Goal: Transaction & Acquisition: Register for event/course

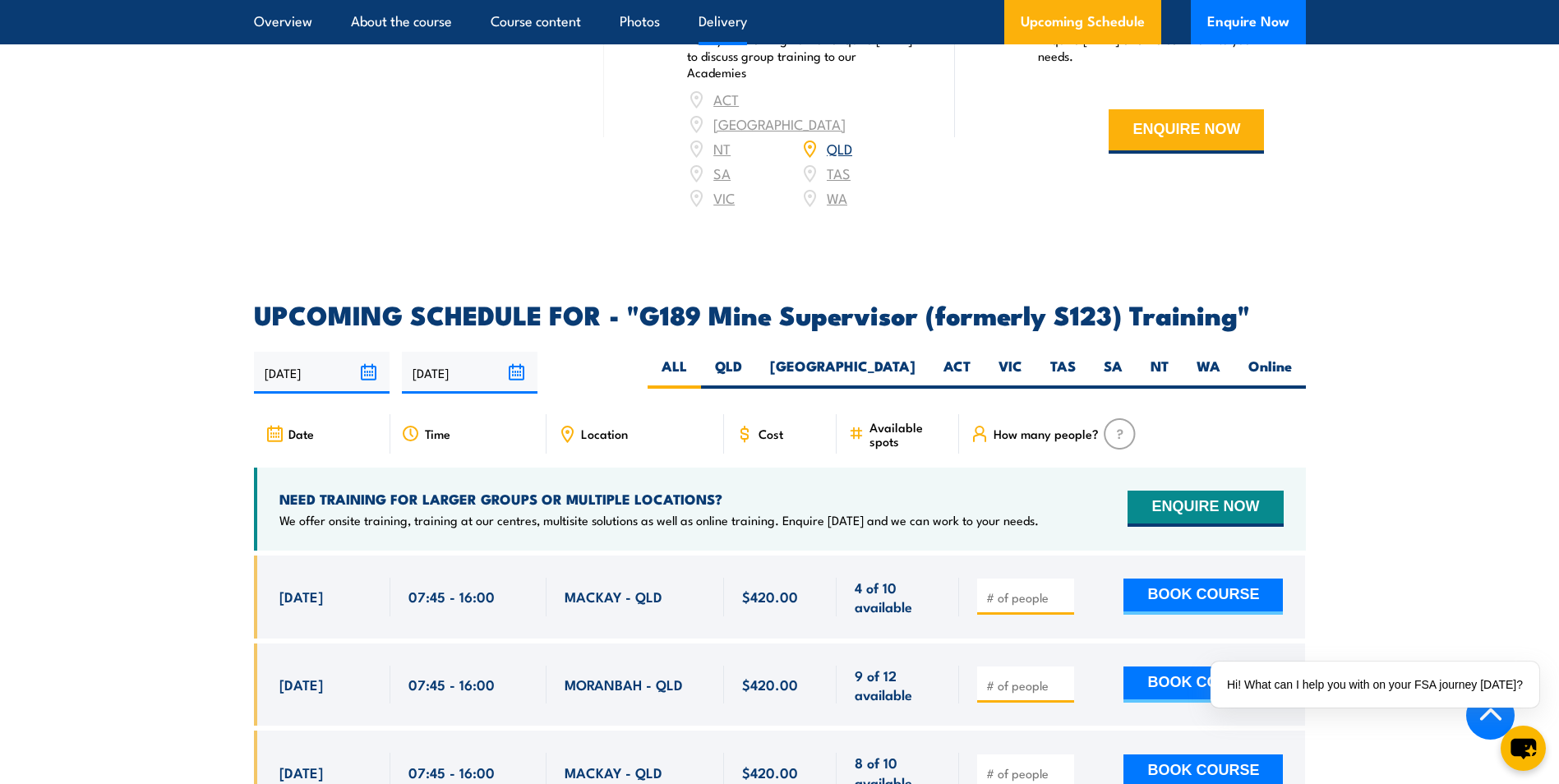
scroll to position [2496, 0]
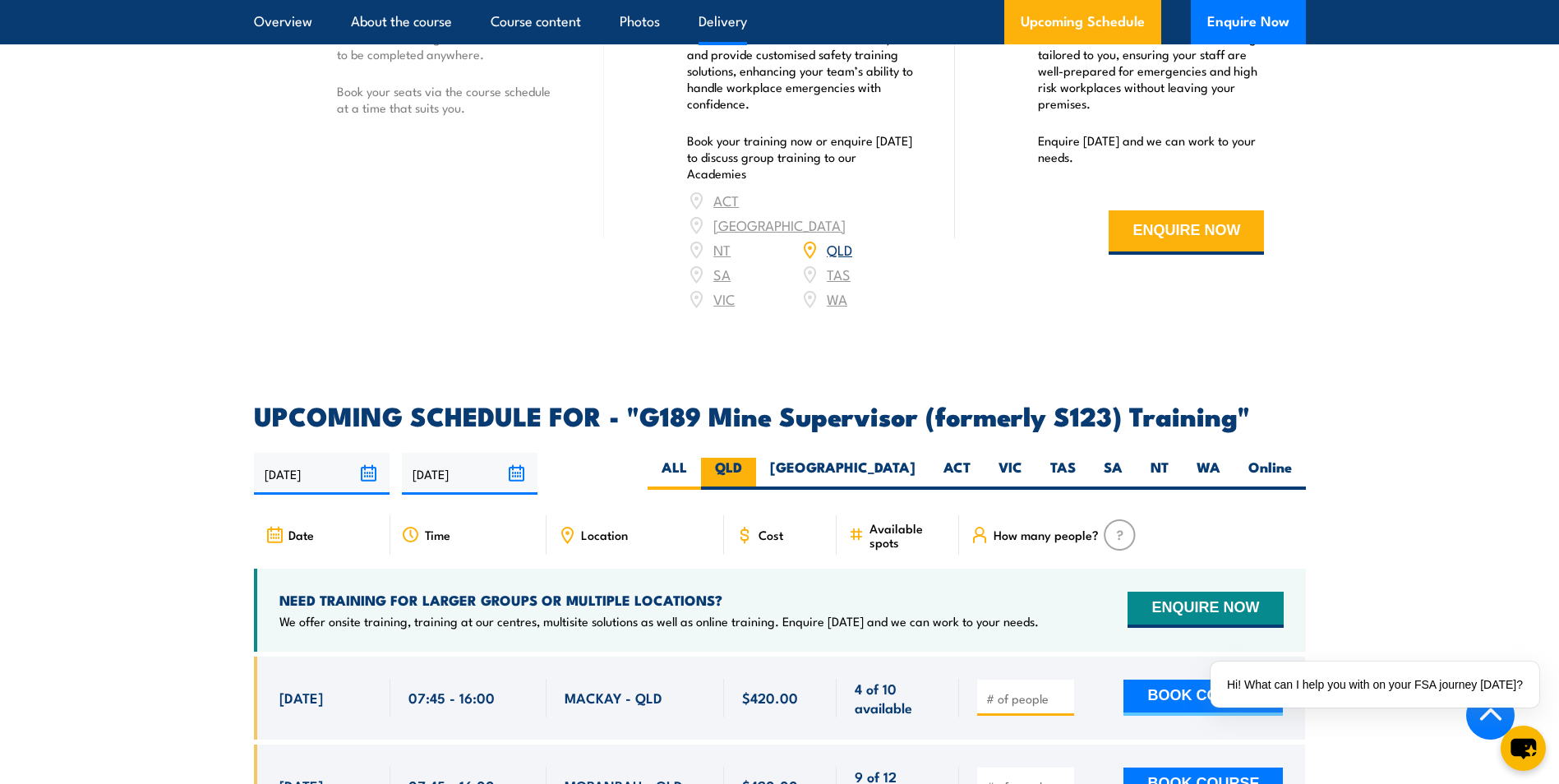
click at [756, 458] on label "QLD" at bounding box center [729, 474] width 55 height 32
click at [753, 458] on input "QLD" at bounding box center [747, 463] width 11 height 11
radio input "true"
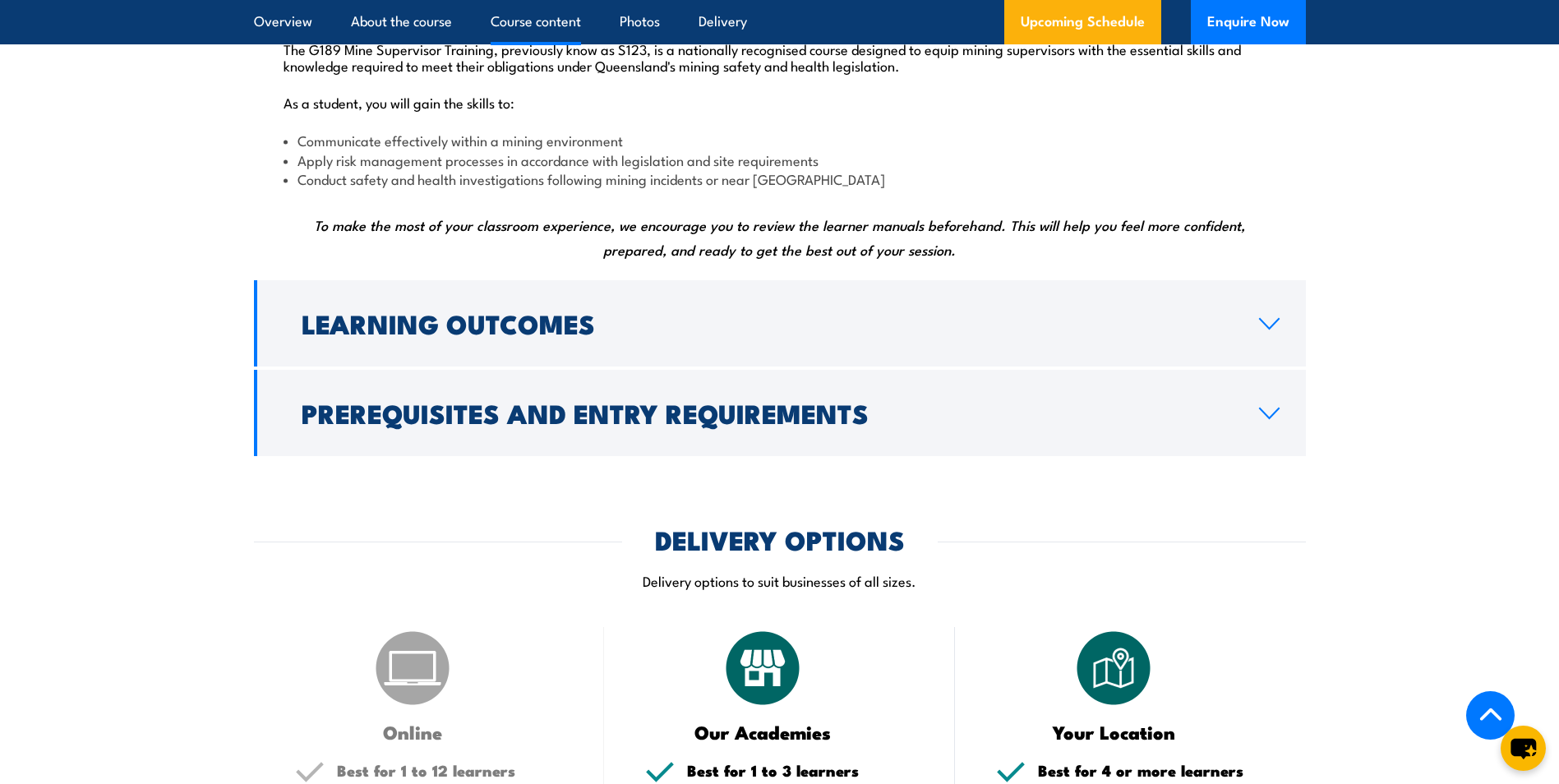
scroll to position [1671, 0]
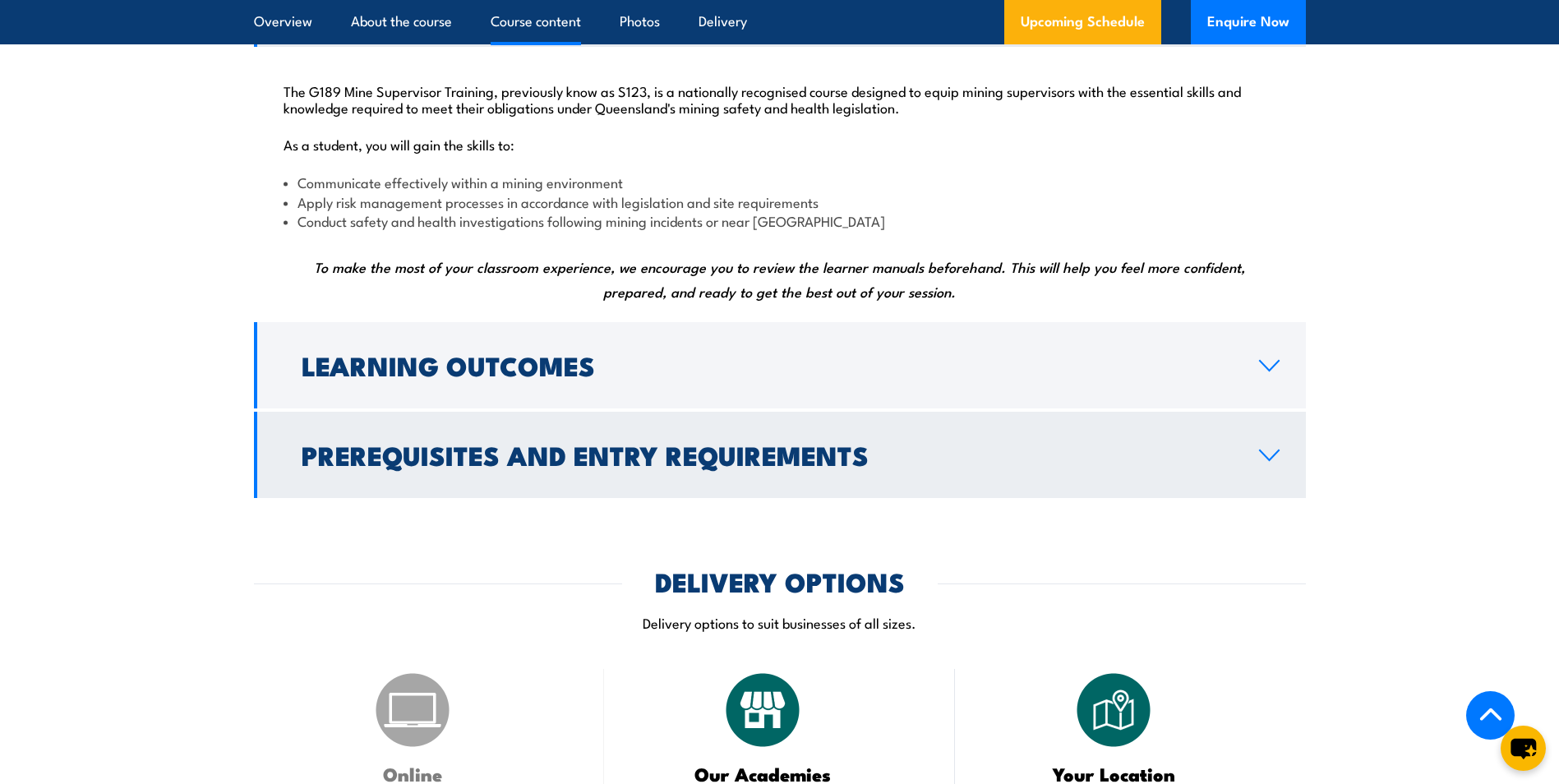
click at [1289, 432] on link "Prerequisites and Entry Requirements" at bounding box center [780, 455] width 1052 height 87
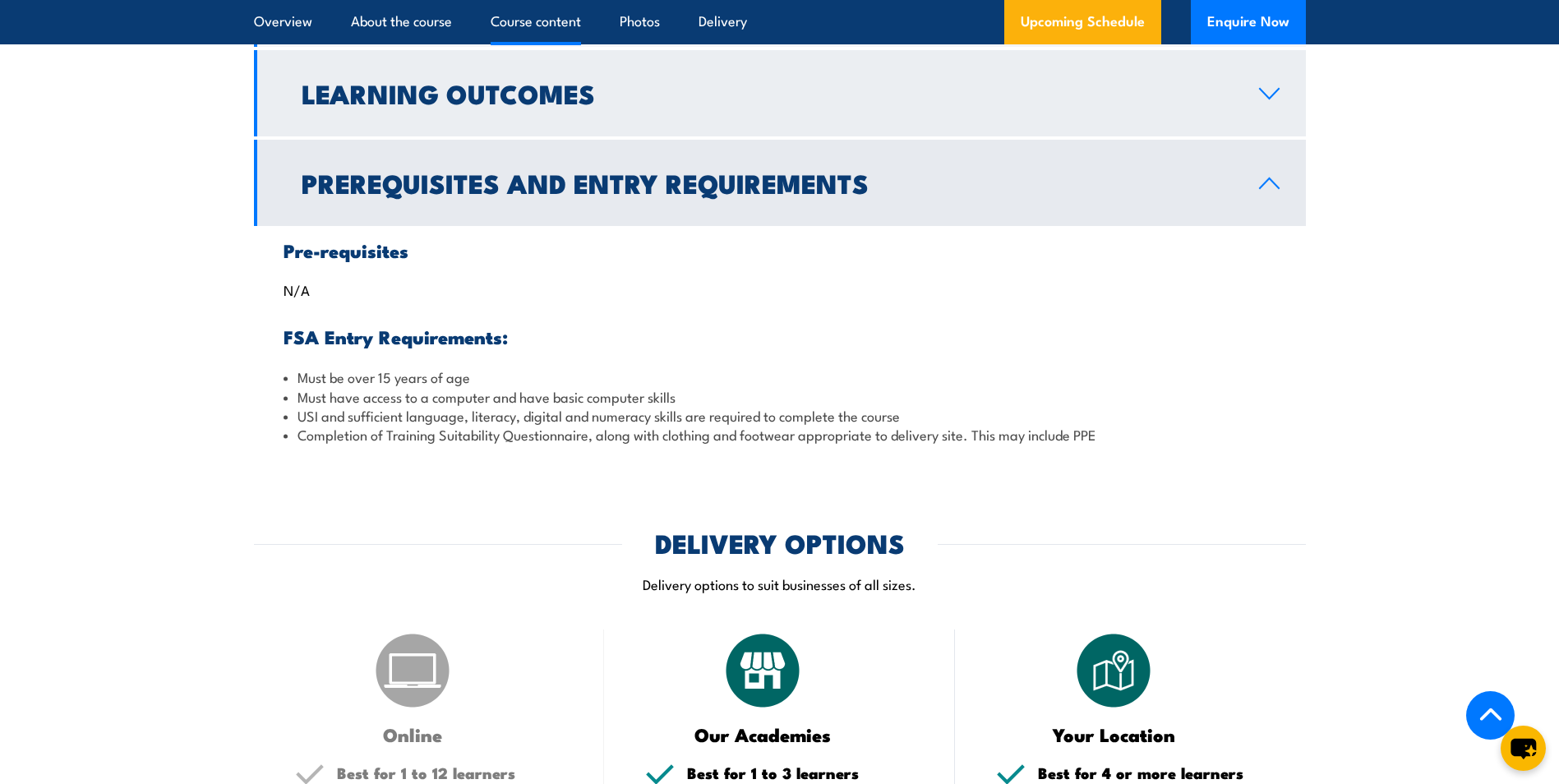
click at [1272, 92] on icon at bounding box center [1269, 94] width 22 height 13
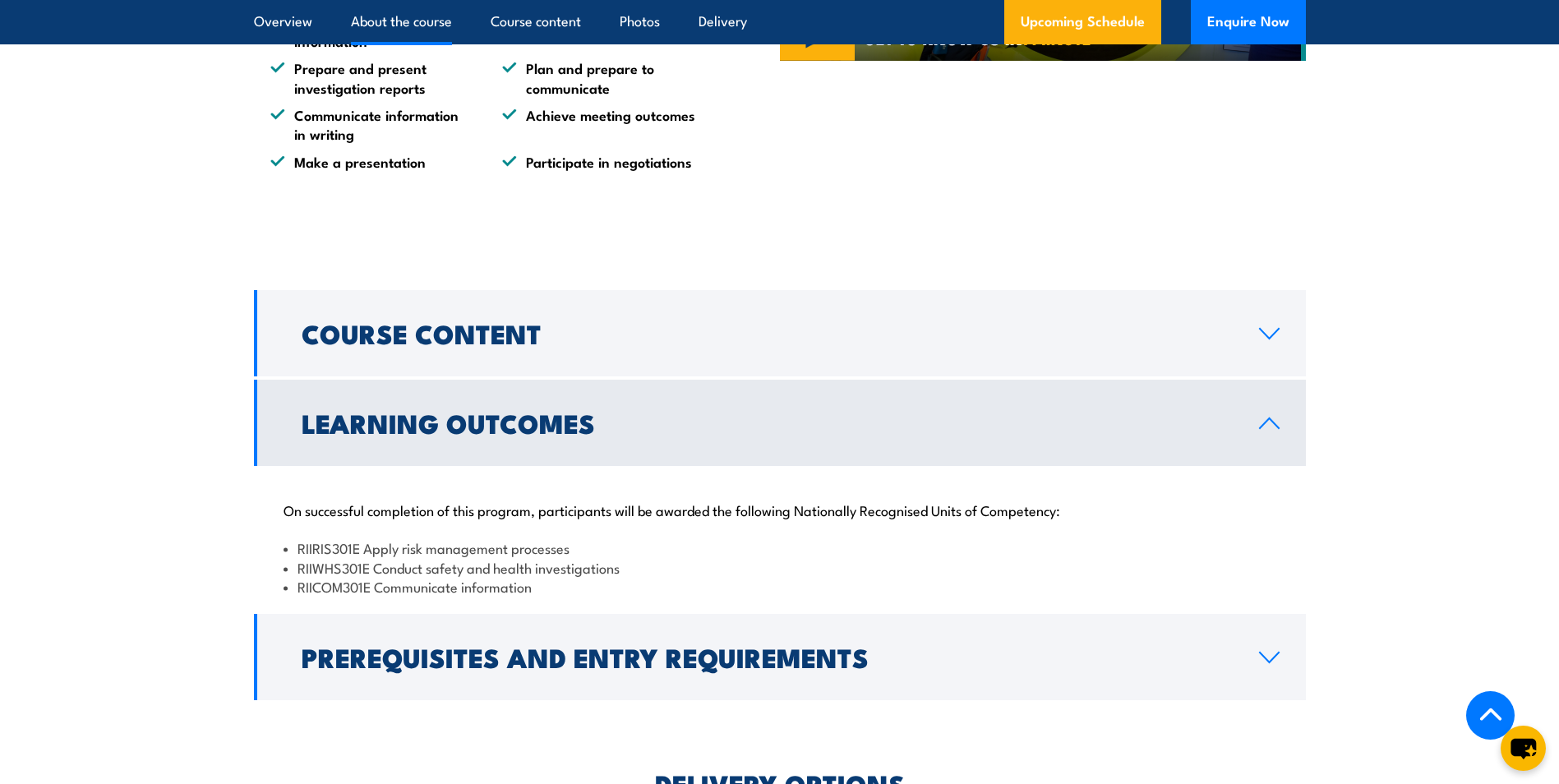
scroll to position [1365, 0]
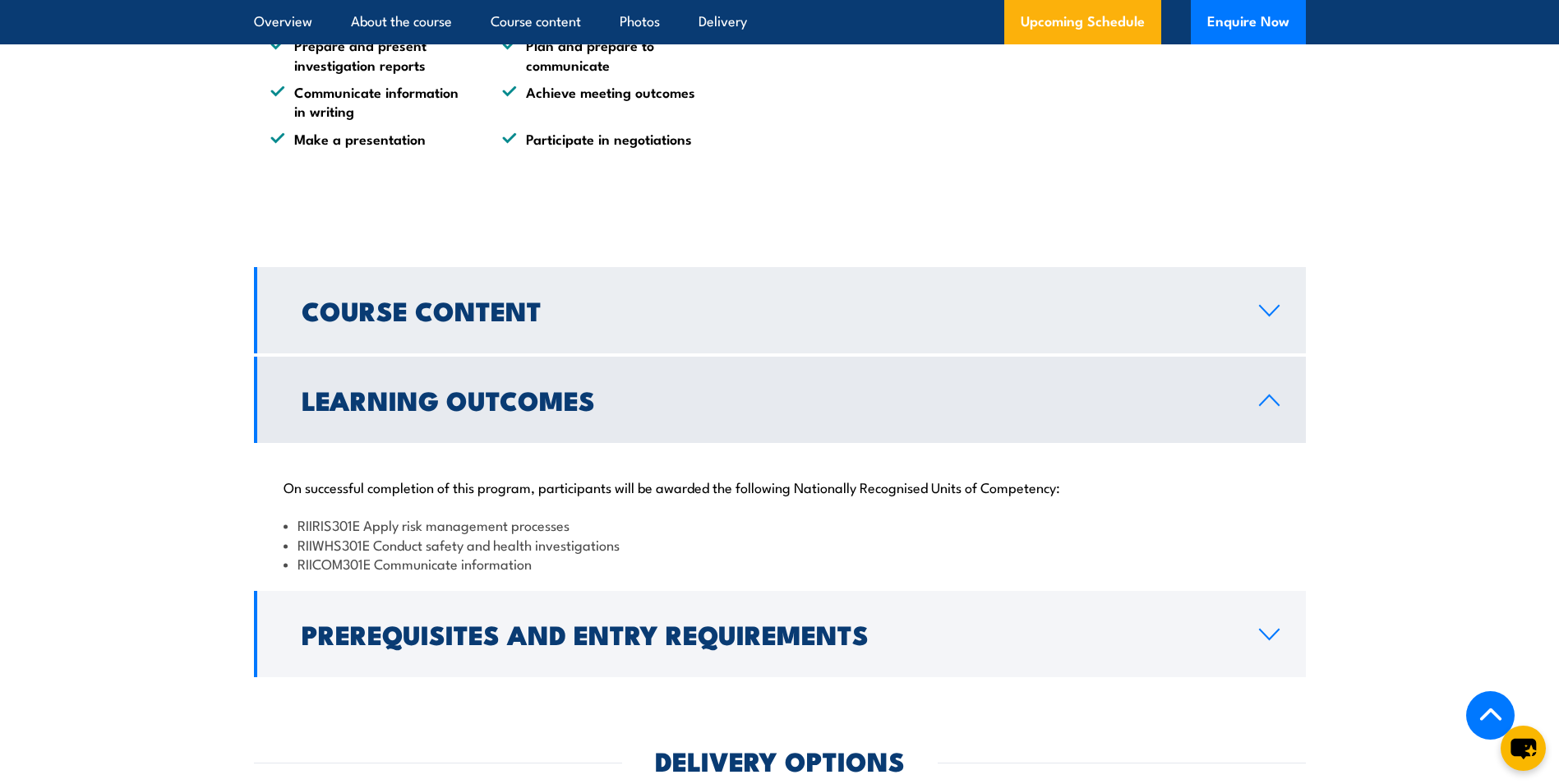
click at [1267, 334] on link "Course Content" at bounding box center [780, 310] width 1052 height 87
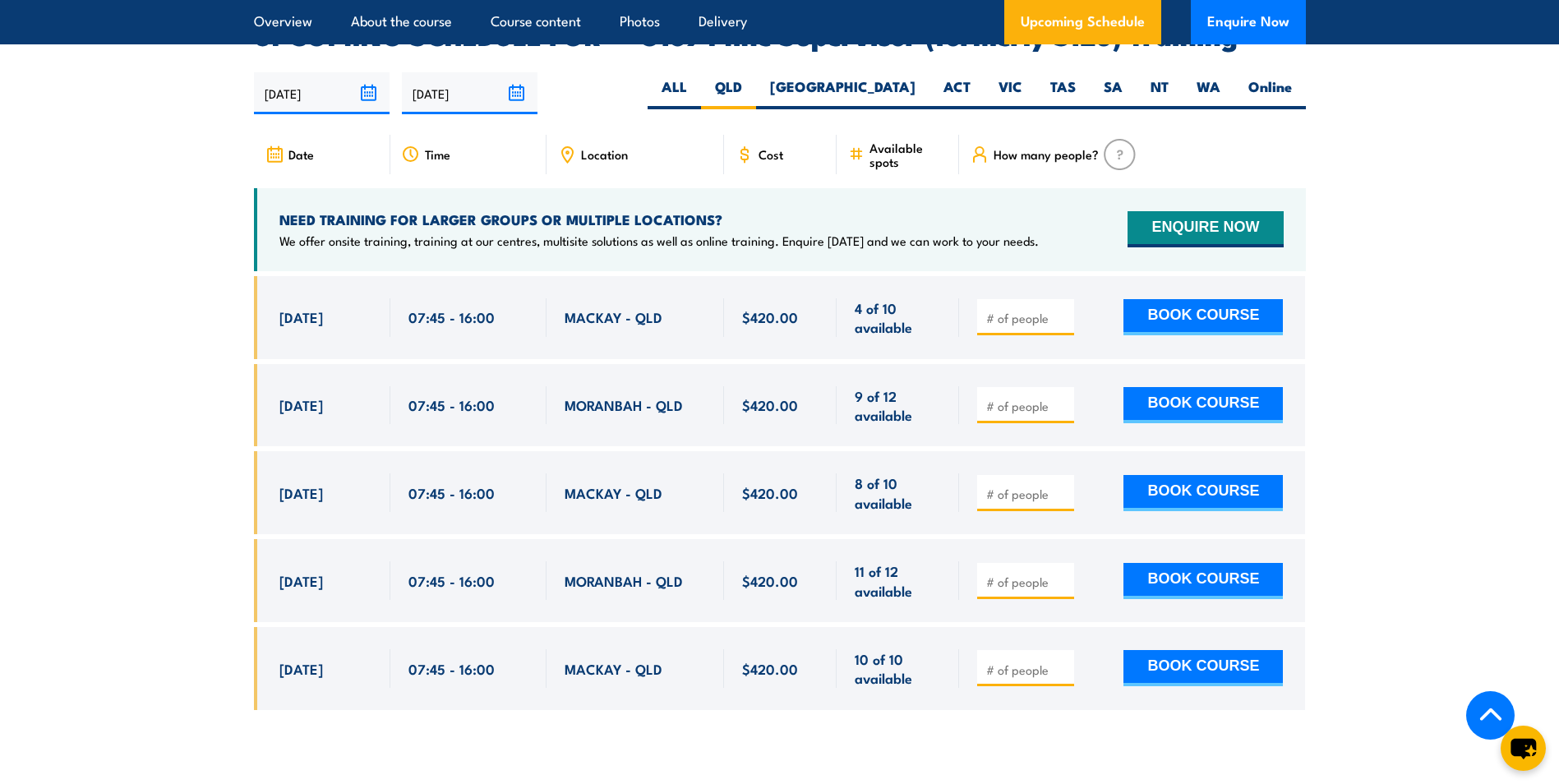
scroll to position [2887, 0]
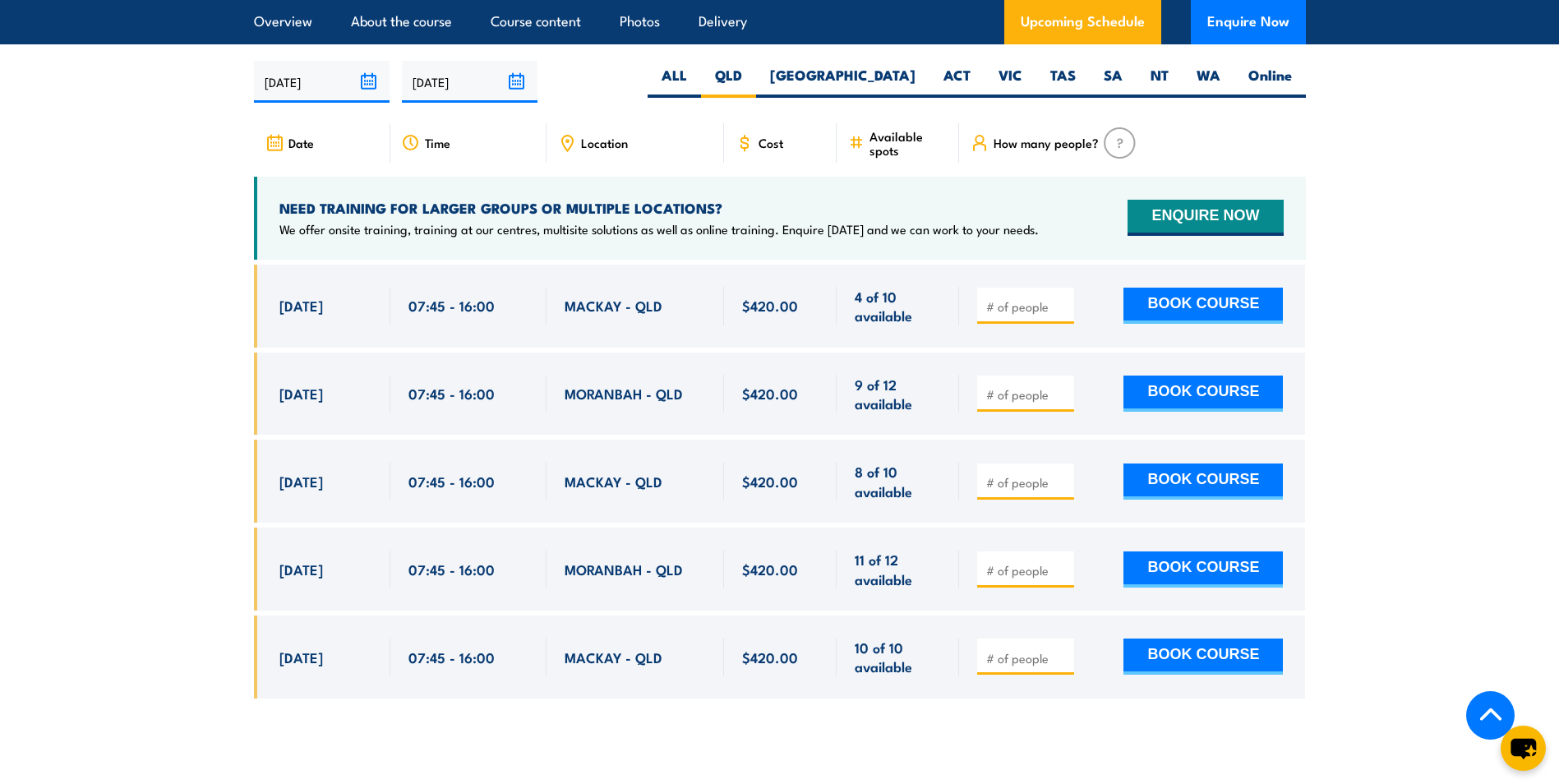
click at [1052, 562] on input "number" at bounding box center [1028, 571] width 82 height 17
type input "1"
click at [1188, 551] on button "BOOK COURSE" at bounding box center [1203, 569] width 160 height 36
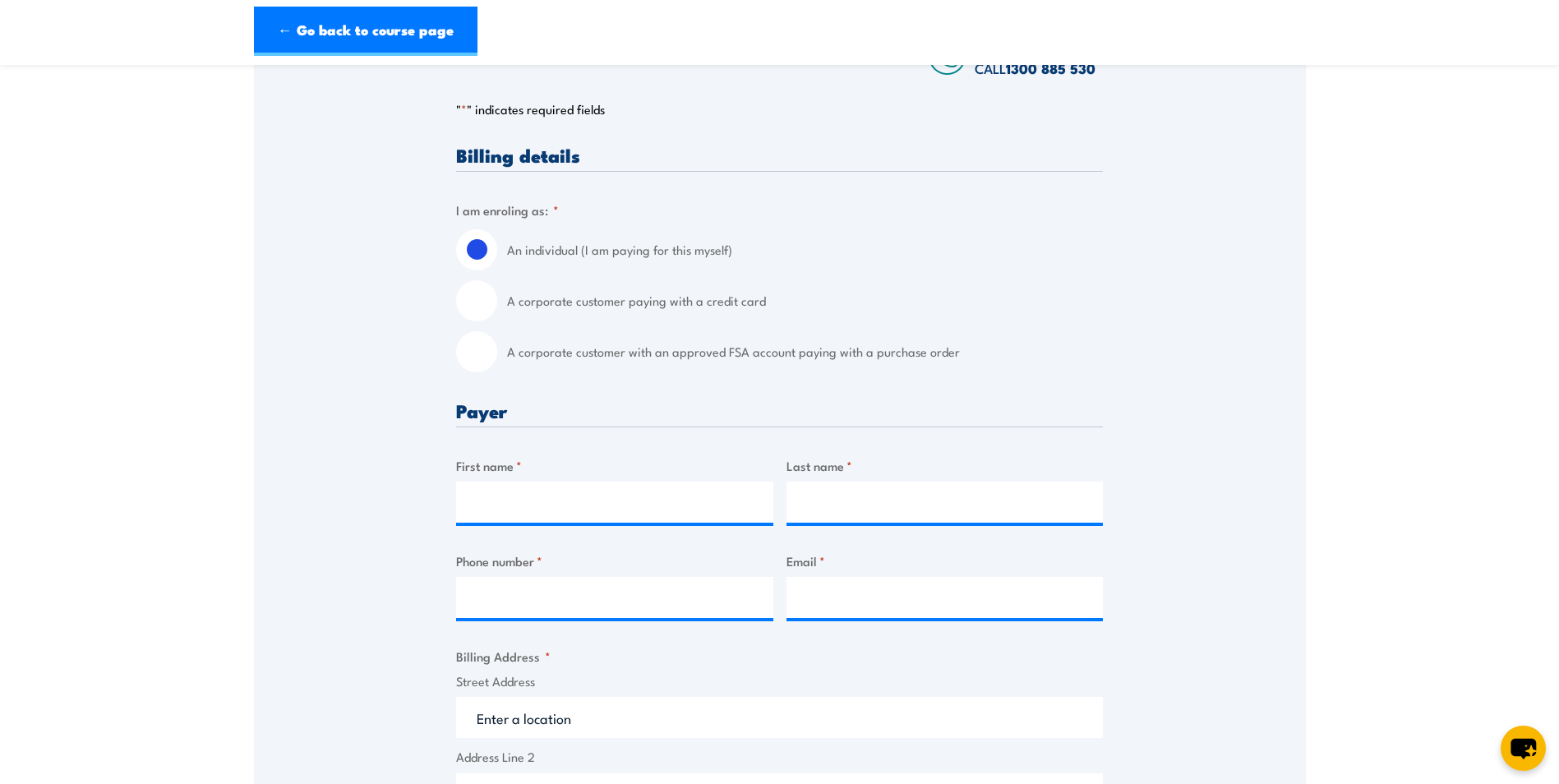
scroll to position [319, 0]
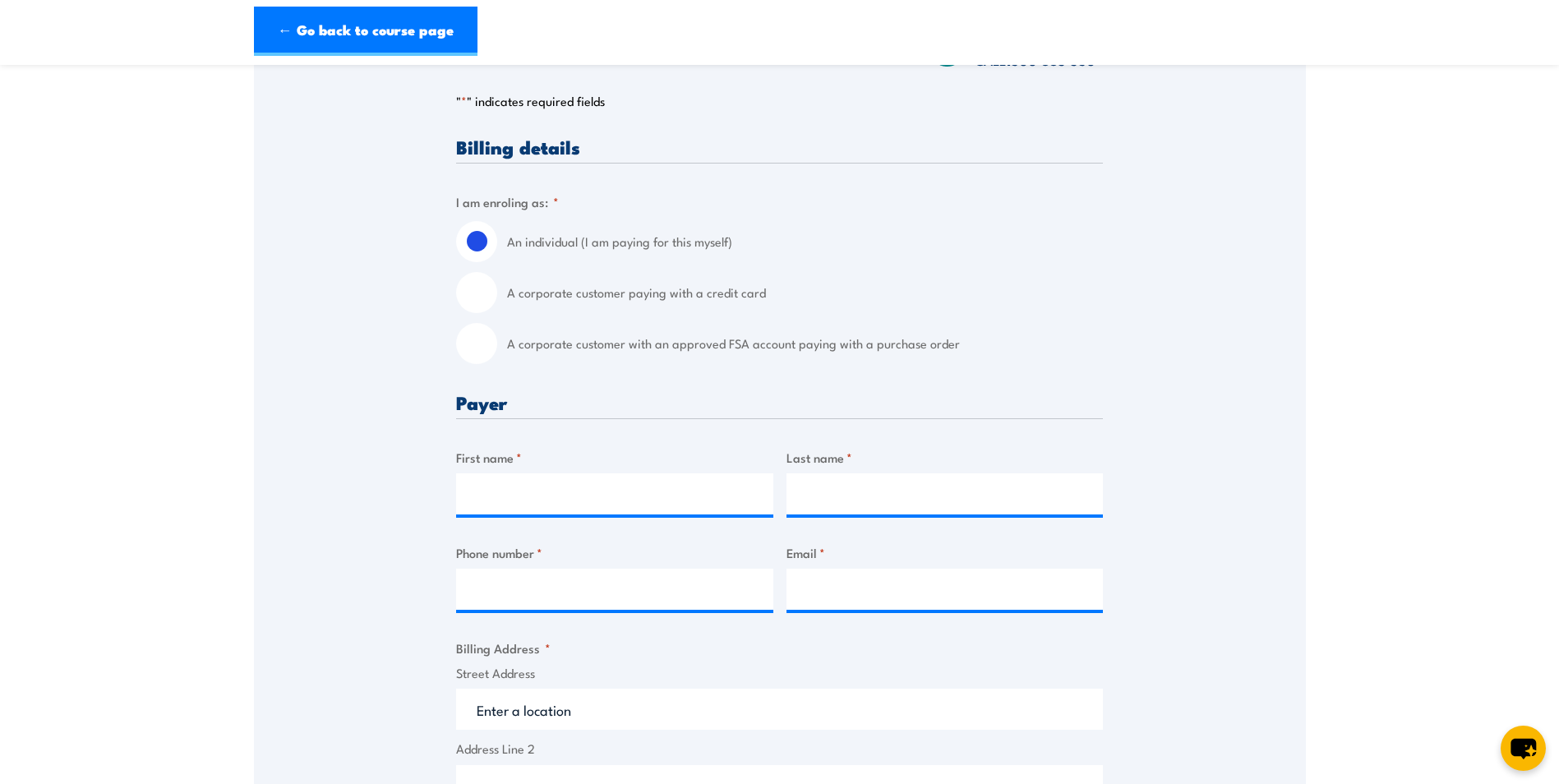
click at [487, 364] on input "A corporate customer with an approved FSA account paying with a purchase order" at bounding box center [477, 343] width 41 height 41
radio input "true"
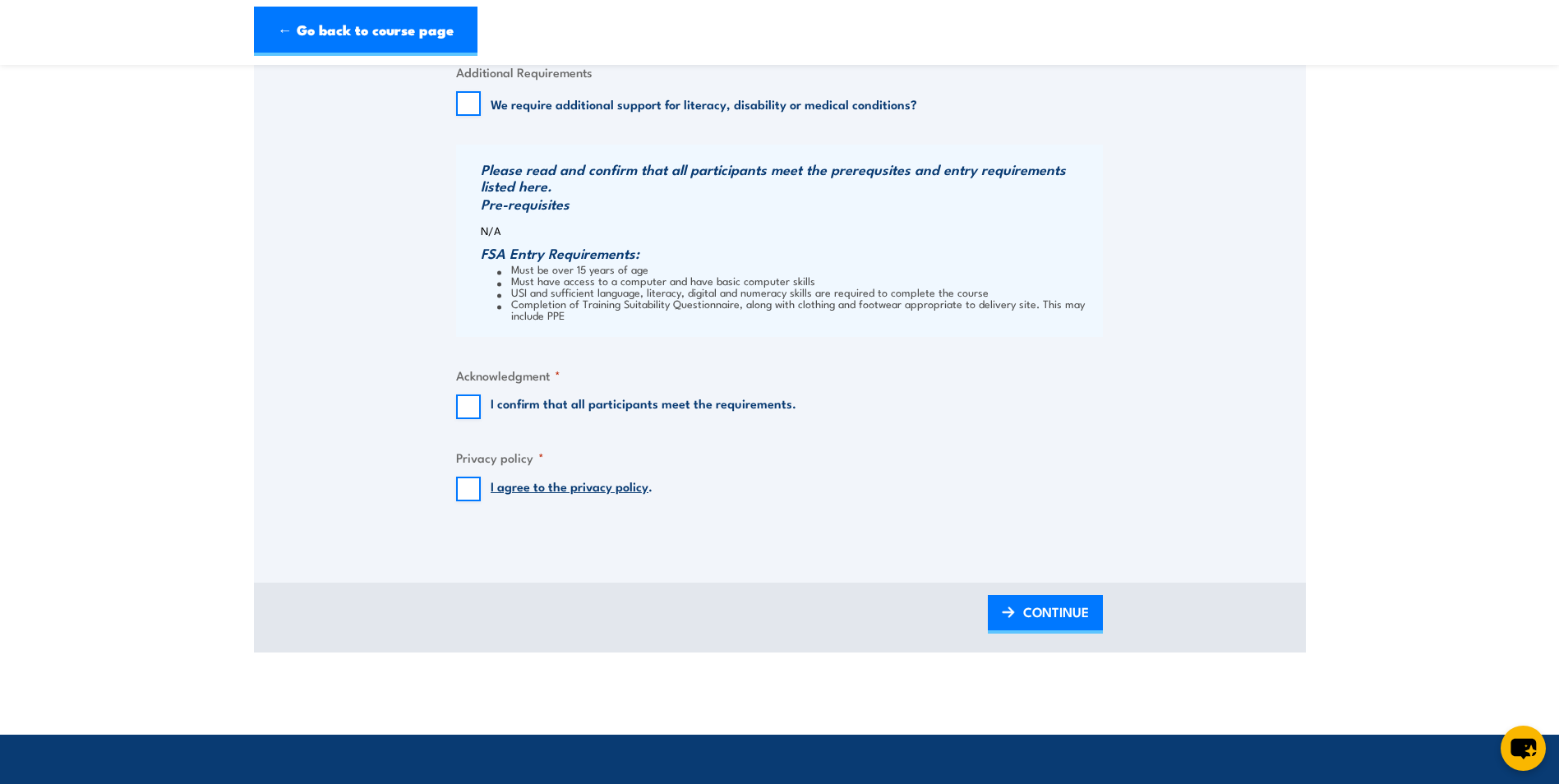
scroll to position [1635, 0]
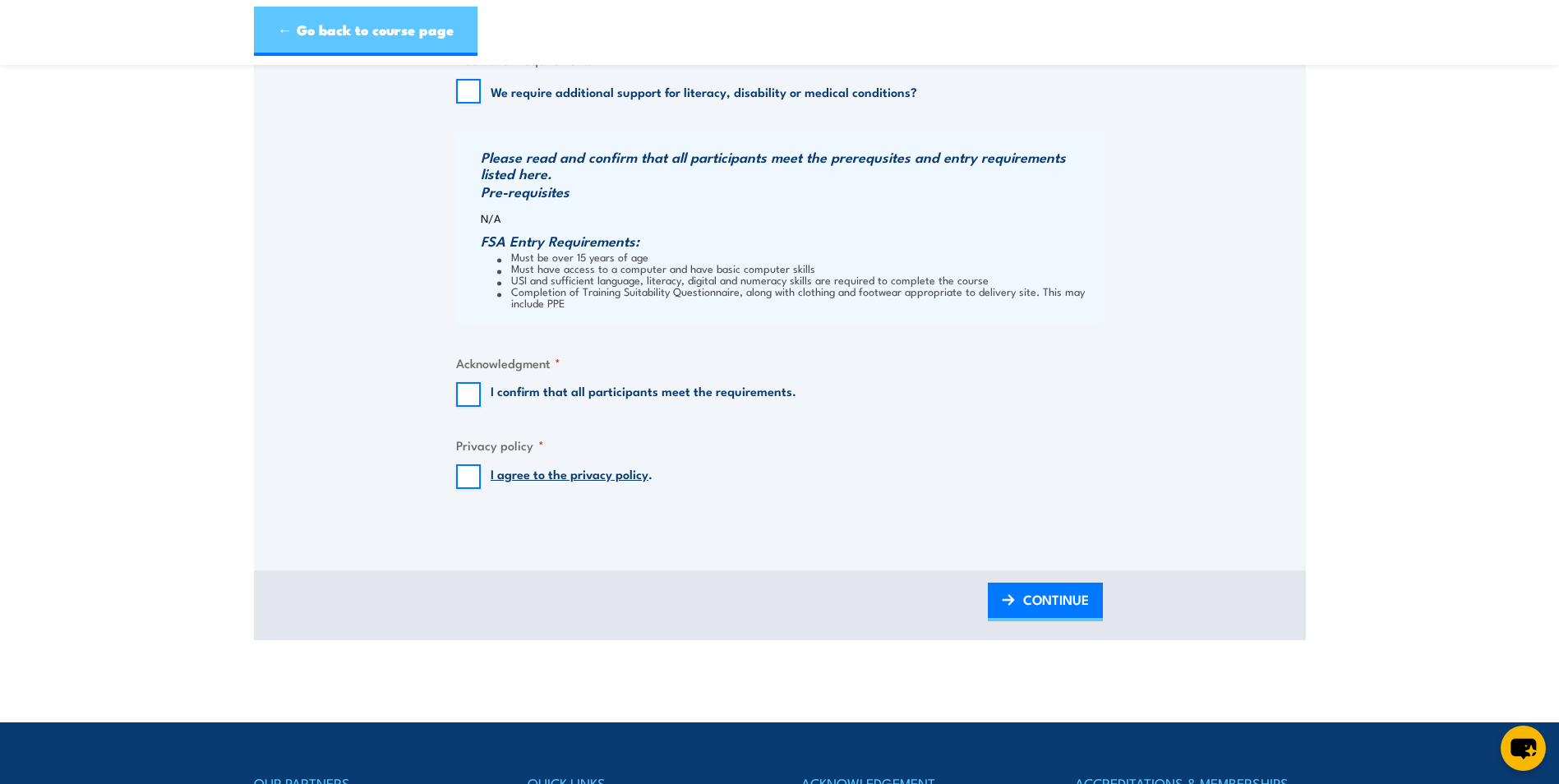
click at [398, 45] on link "← Go back to course page" at bounding box center [366, 31] width 224 height 50
